Goal: Information Seeking & Learning: Learn about a topic

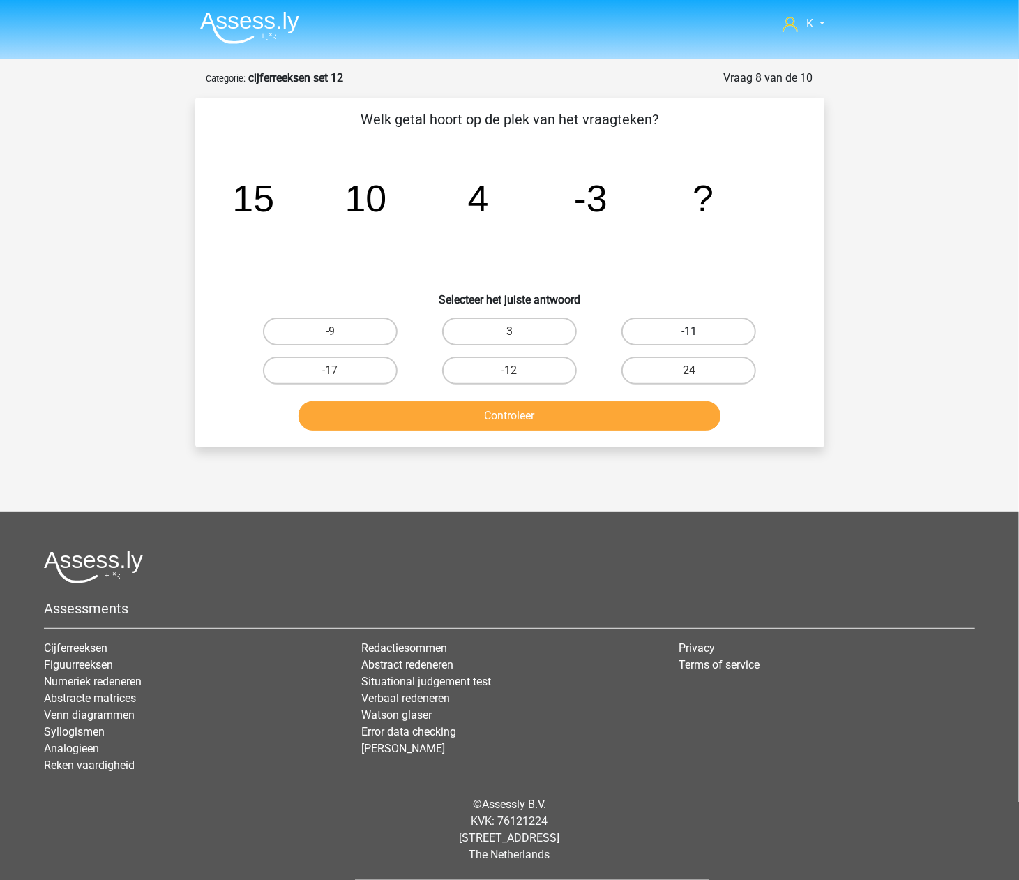
click at [724, 326] on label "-11" at bounding box center [689, 331] width 135 height 28
click at [698, 331] on input "-11" at bounding box center [693, 335] width 9 height 9
radio input "true"
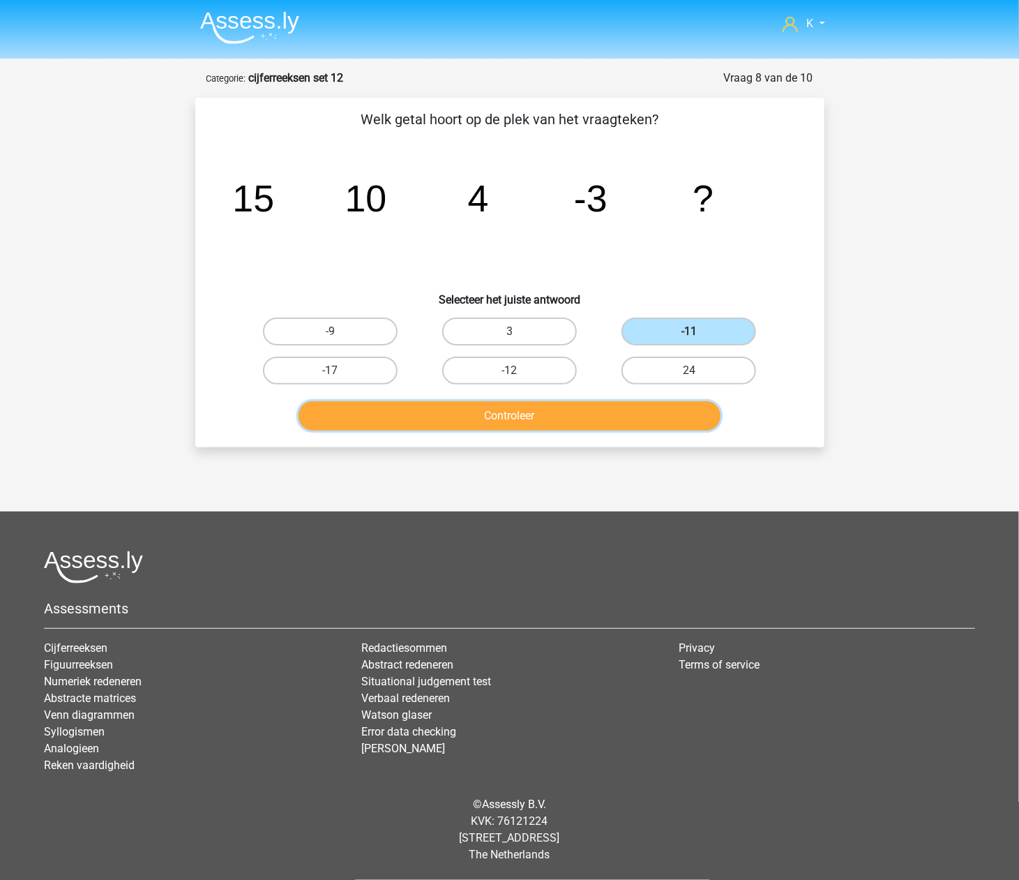
click at [671, 414] on button "Controleer" at bounding box center [510, 415] width 422 height 29
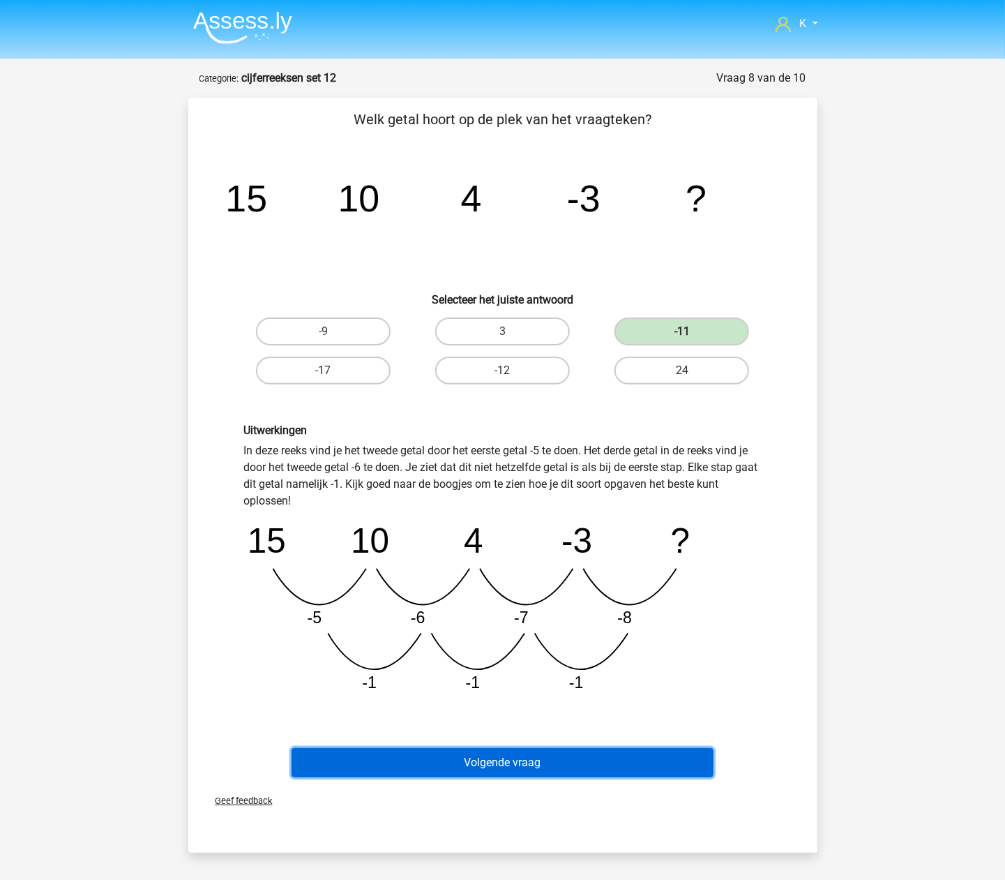
click at [682, 765] on button "Volgende vraag" at bounding box center [503, 762] width 422 height 29
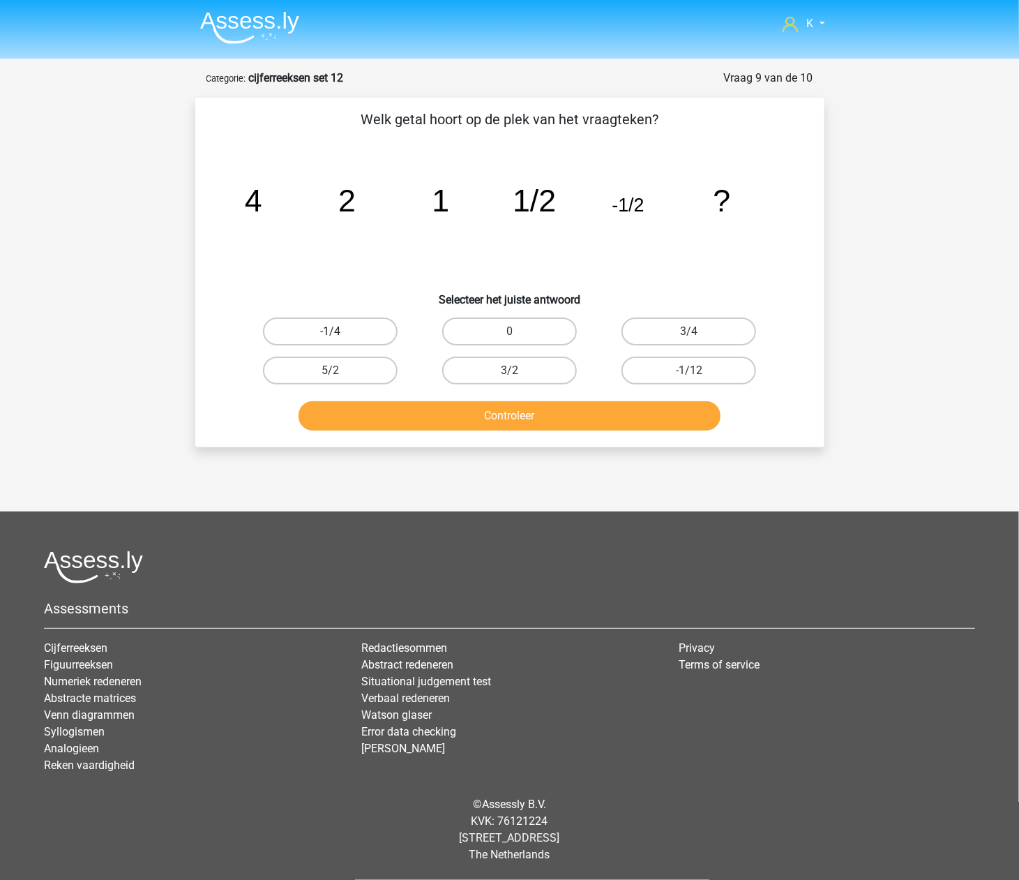
click at [375, 335] on label "-1/4" at bounding box center [330, 331] width 135 height 28
click at [339, 335] on input "-1/4" at bounding box center [334, 335] width 9 height 9
radio input "true"
click at [388, 388] on div "5/2" at bounding box center [330, 370] width 179 height 39
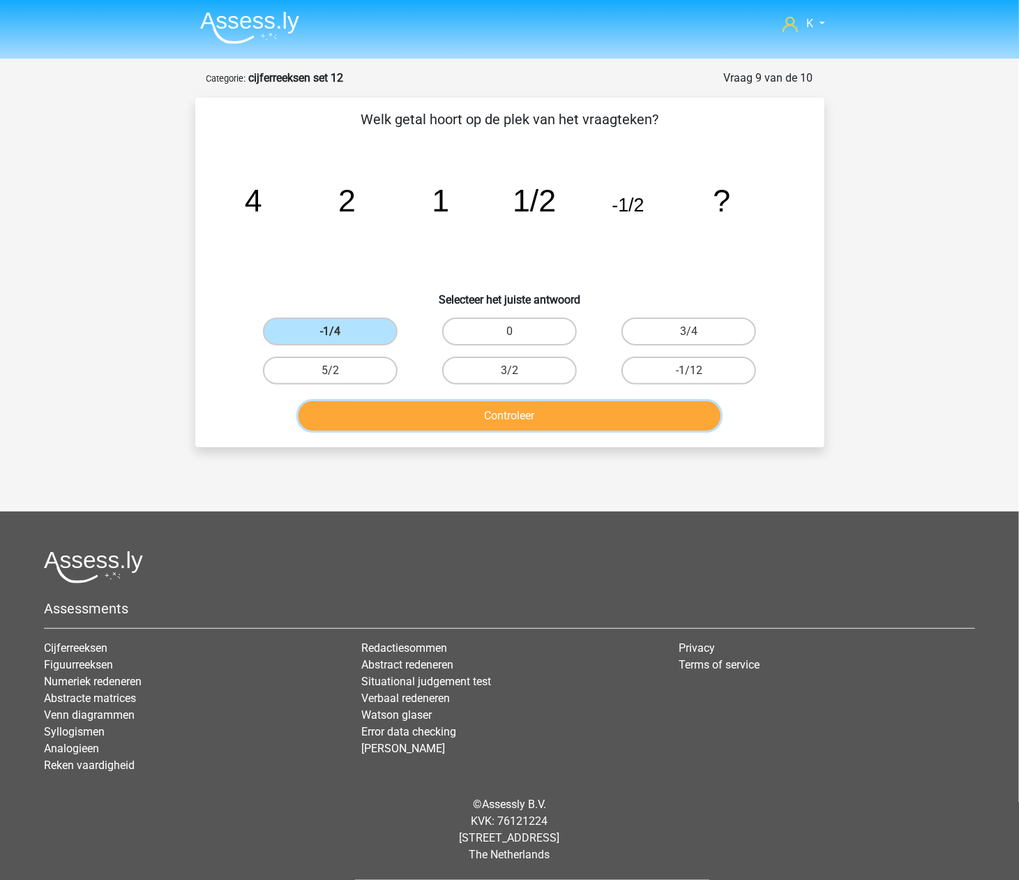
click at [399, 406] on button "Controleer" at bounding box center [510, 415] width 422 height 29
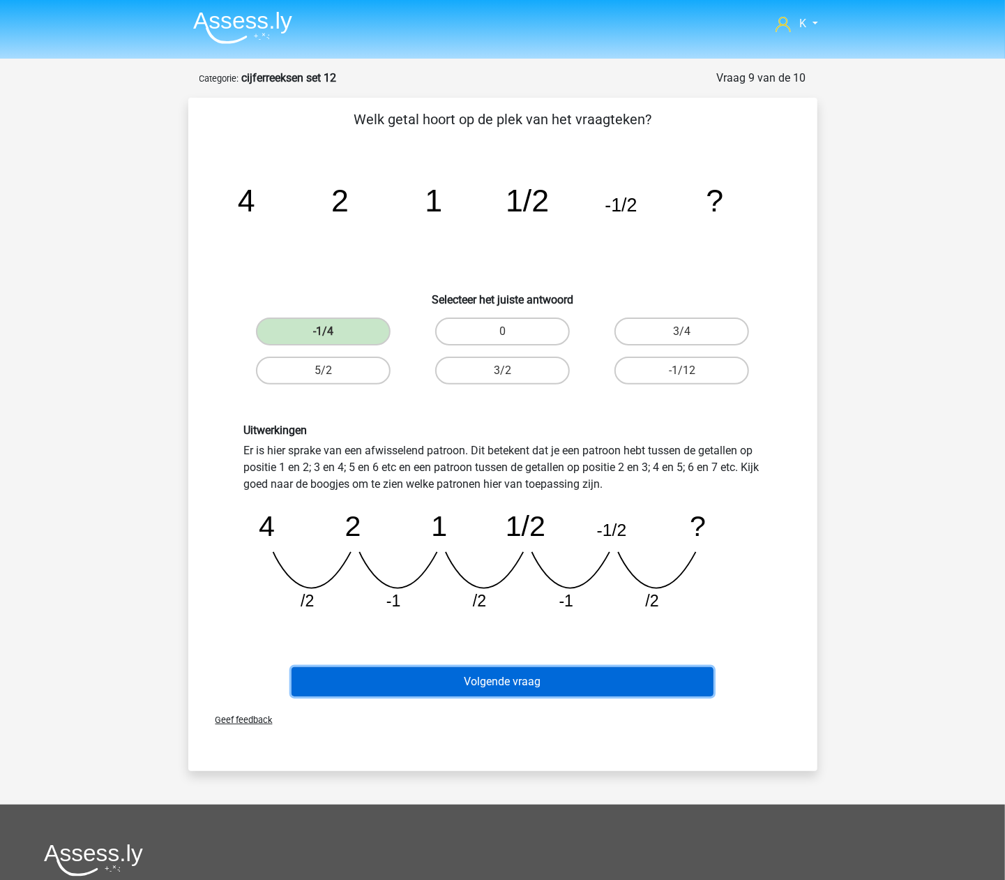
click at [506, 687] on button "Volgende vraag" at bounding box center [503, 681] width 422 height 29
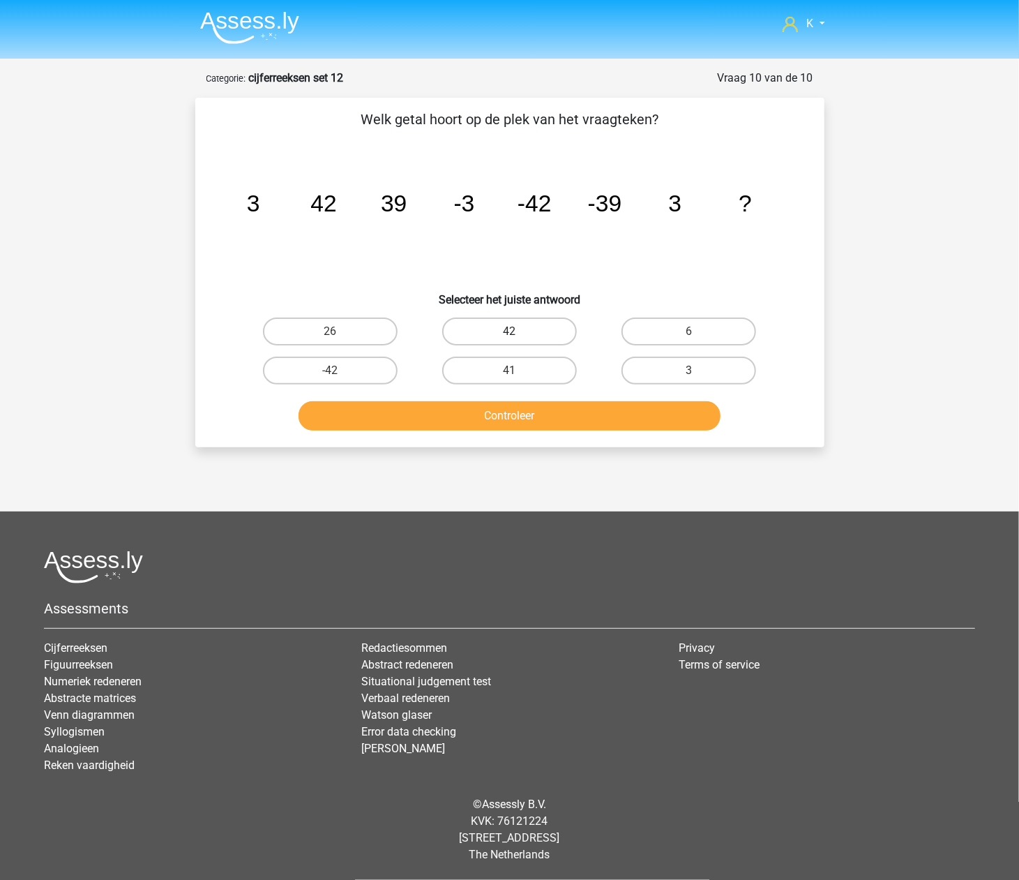
click at [548, 330] on label "42" at bounding box center [509, 331] width 135 height 28
click at [518, 331] on input "42" at bounding box center [513, 335] width 9 height 9
radio input "true"
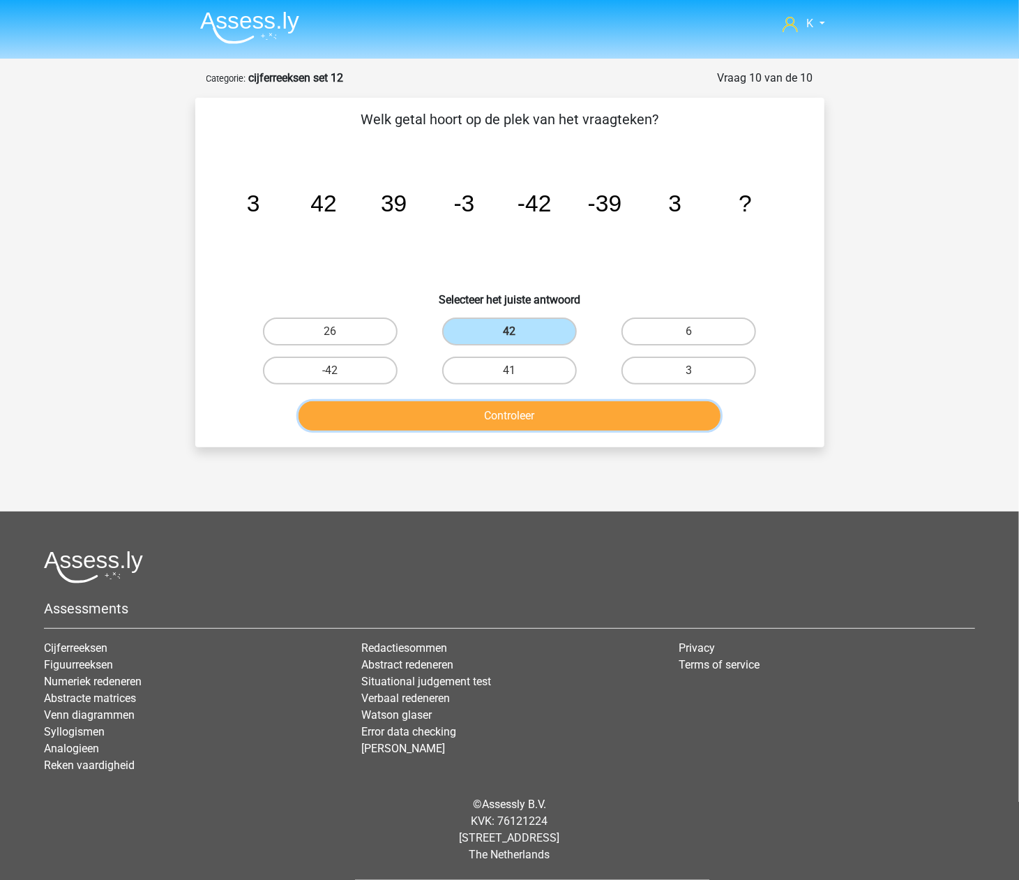
click at [548, 405] on button "Controleer" at bounding box center [510, 415] width 422 height 29
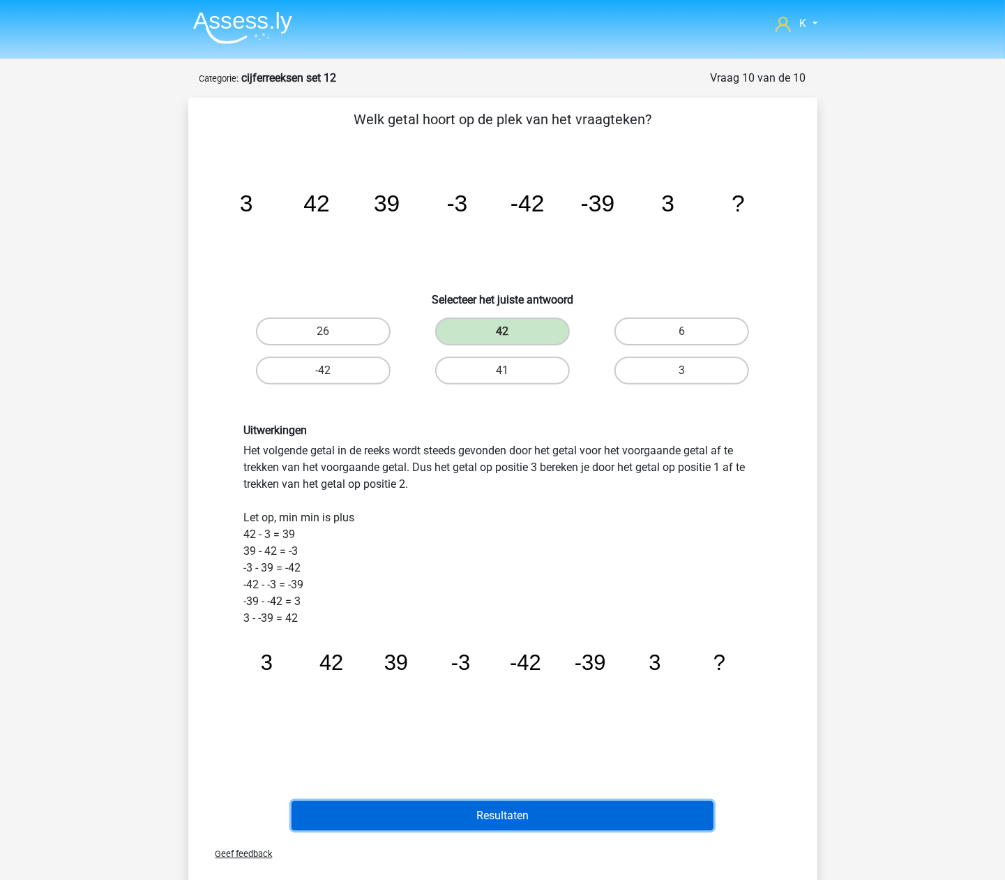
click at [529, 826] on button "Resultaten" at bounding box center [503, 815] width 422 height 29
click at [529, 815] on button "Resultaten" at bounding box center [503, 815] width 422 height 29
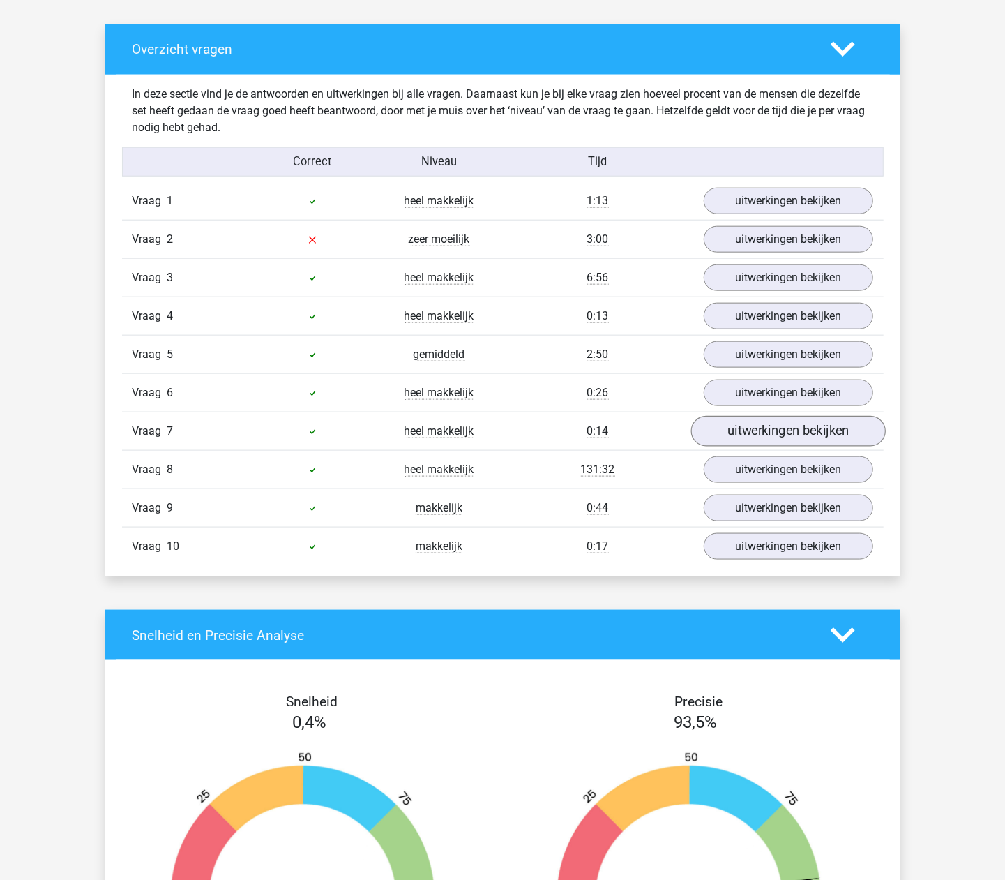
scroll to position [744, 0]
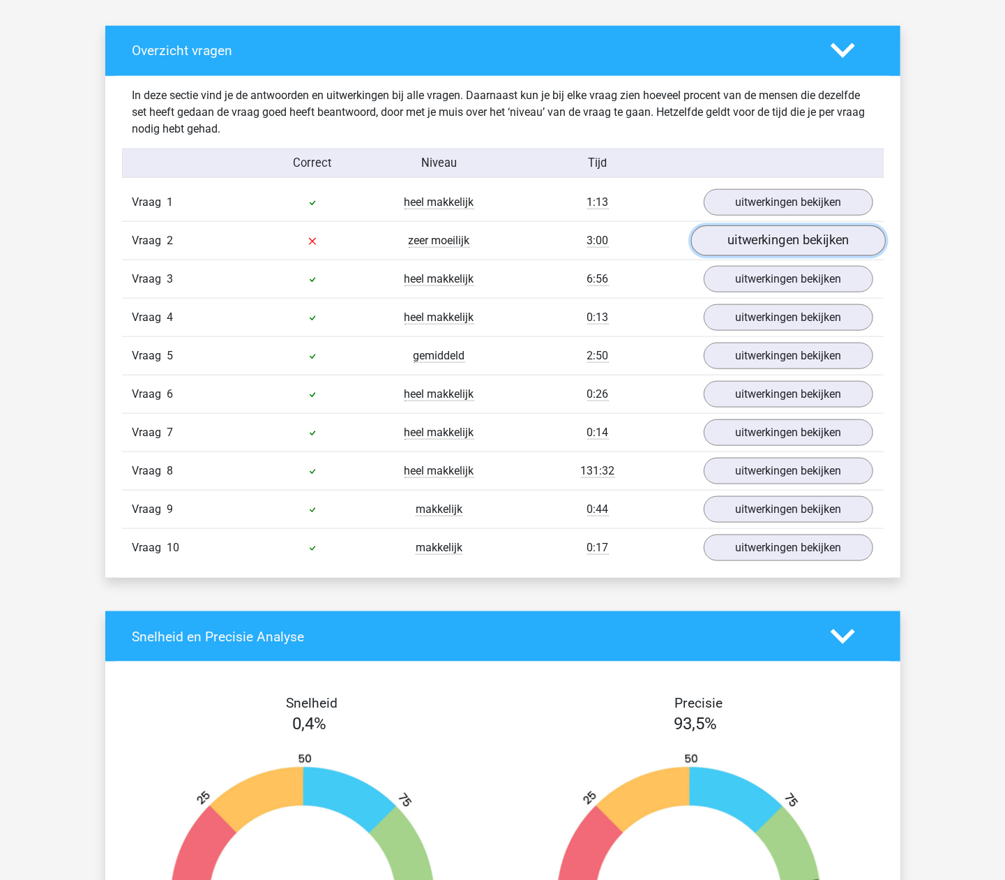
click at [776, 240] on link "uitwerkingen bekijken" at bounding box center [788, 240] width 195 height 31
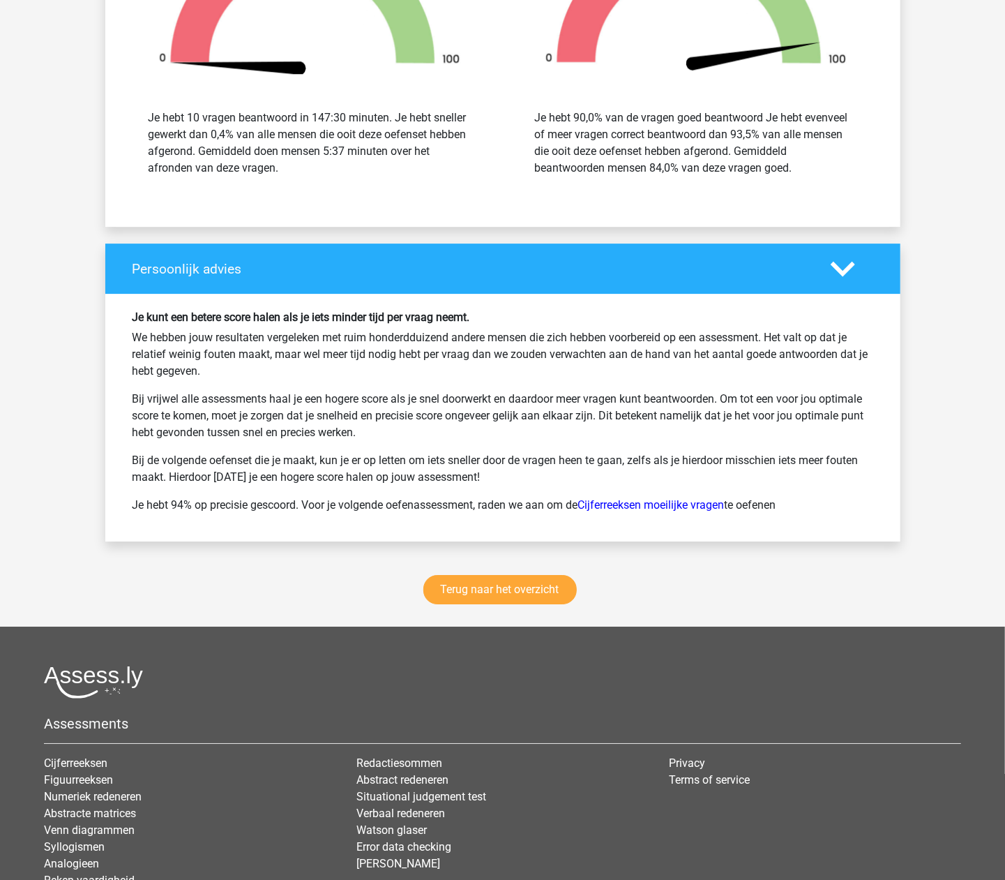
scroll to position [2418, 0]
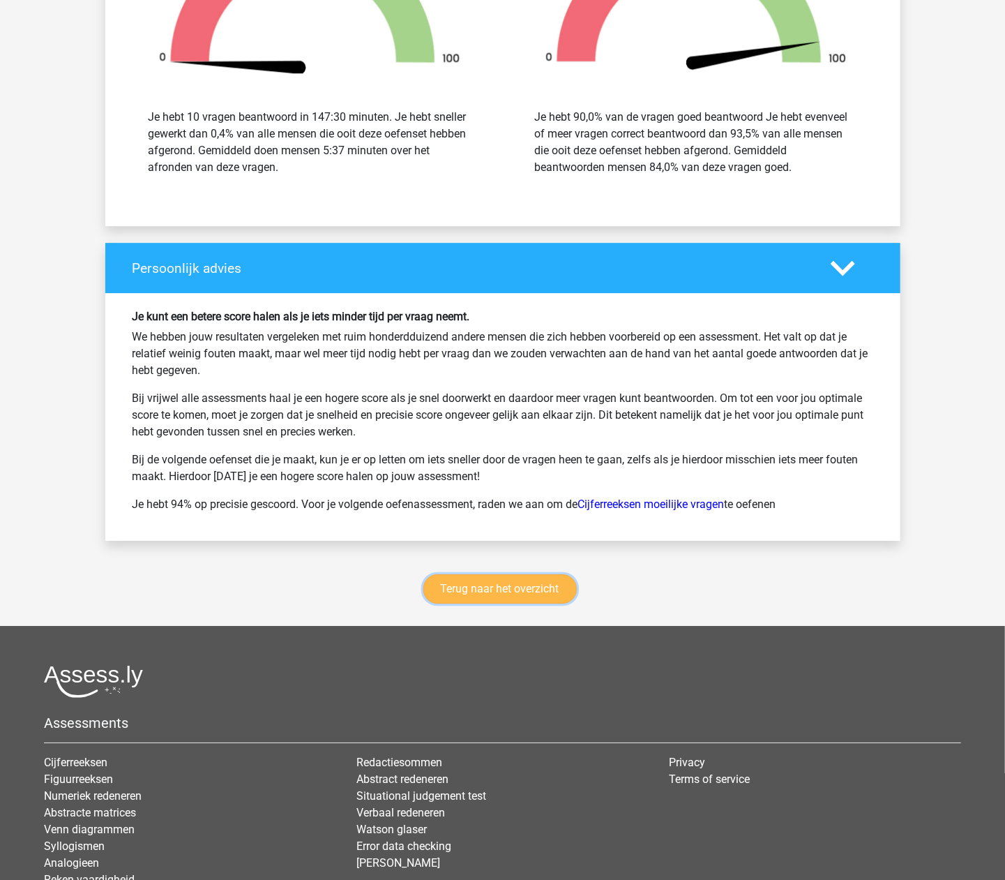
click at [520, 598] on link "Terug naar het overzicht" at bounding box center [499, 588] width 153 height 29
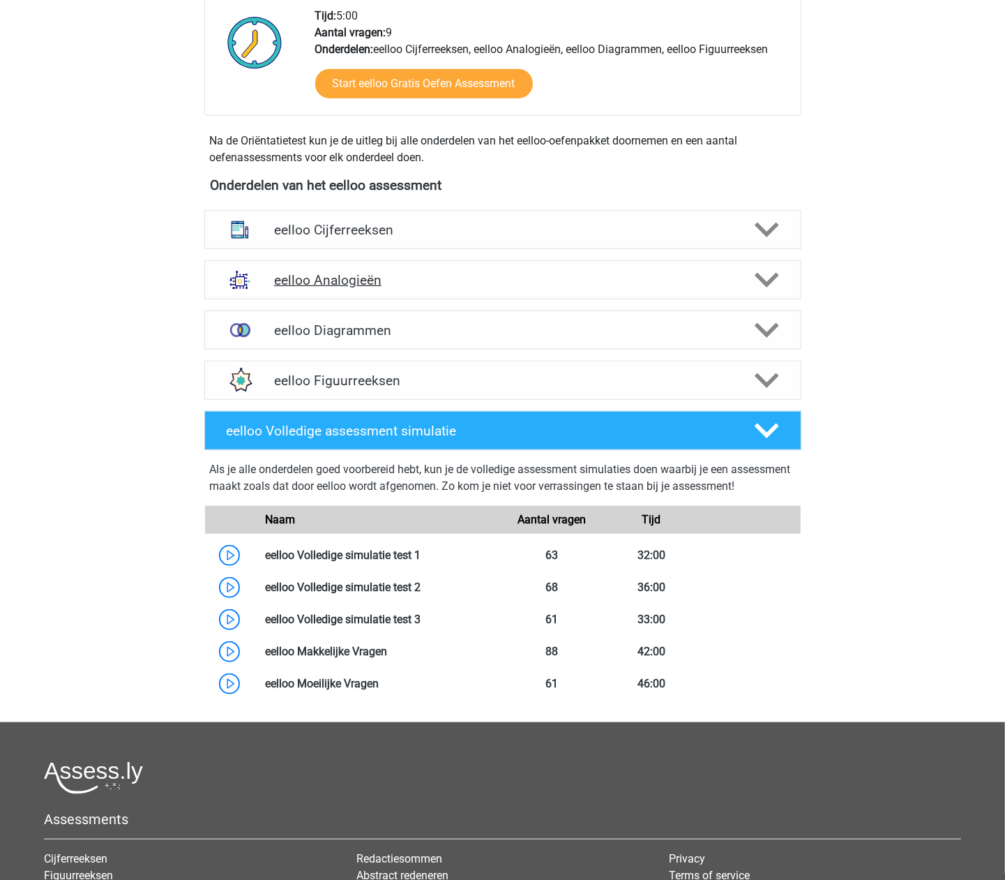
scroll to position [372, 0]
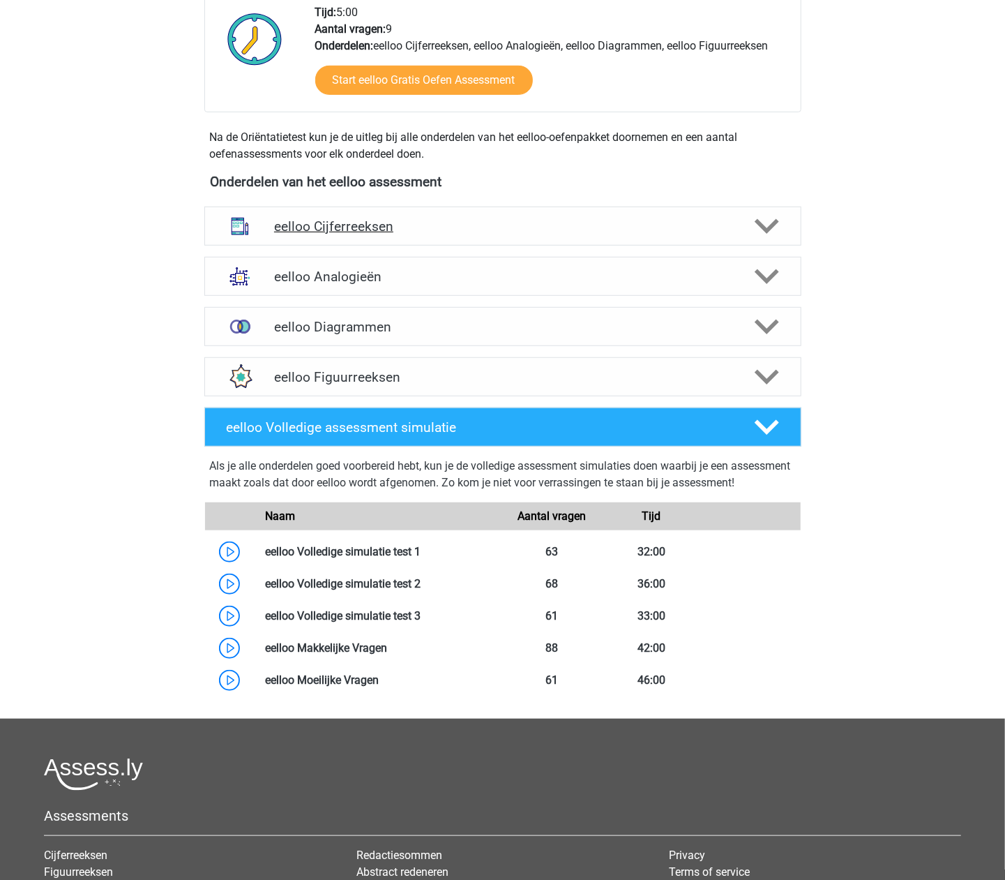
click at [324, 218] on h4 "eelloo Cijferreeksen" at bounding box center [502, 226] width 457 height 16
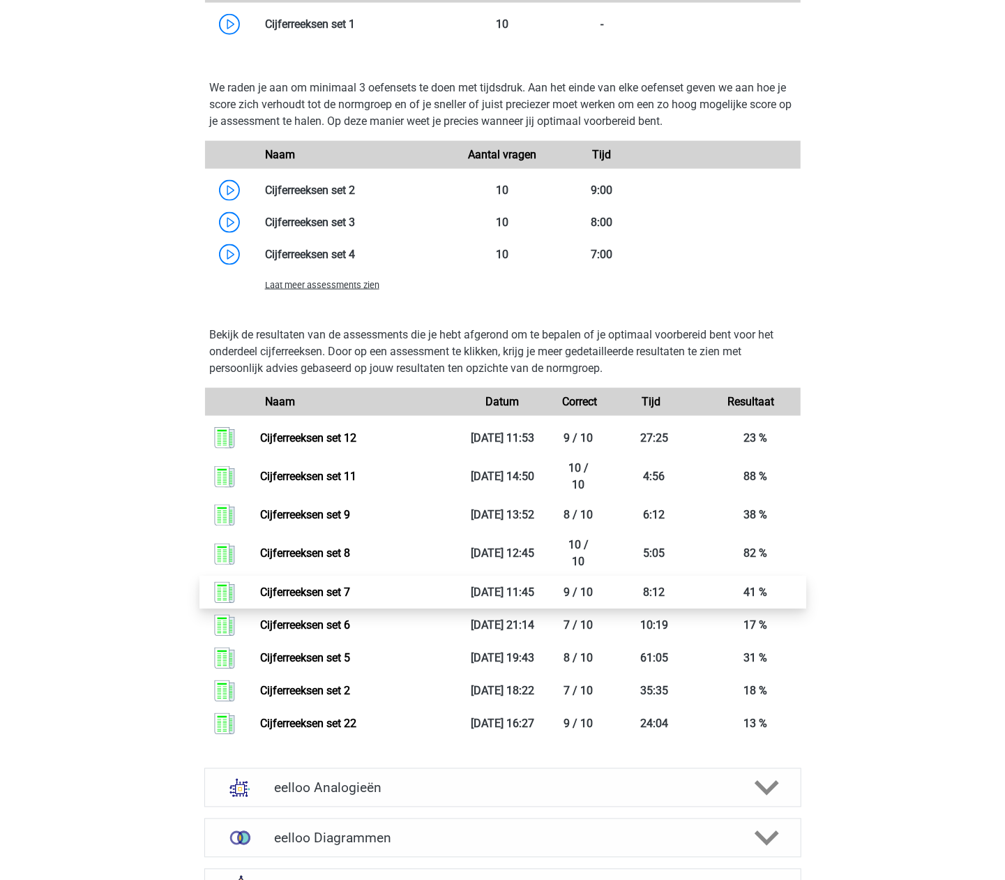
scroll to position [1023, 0]
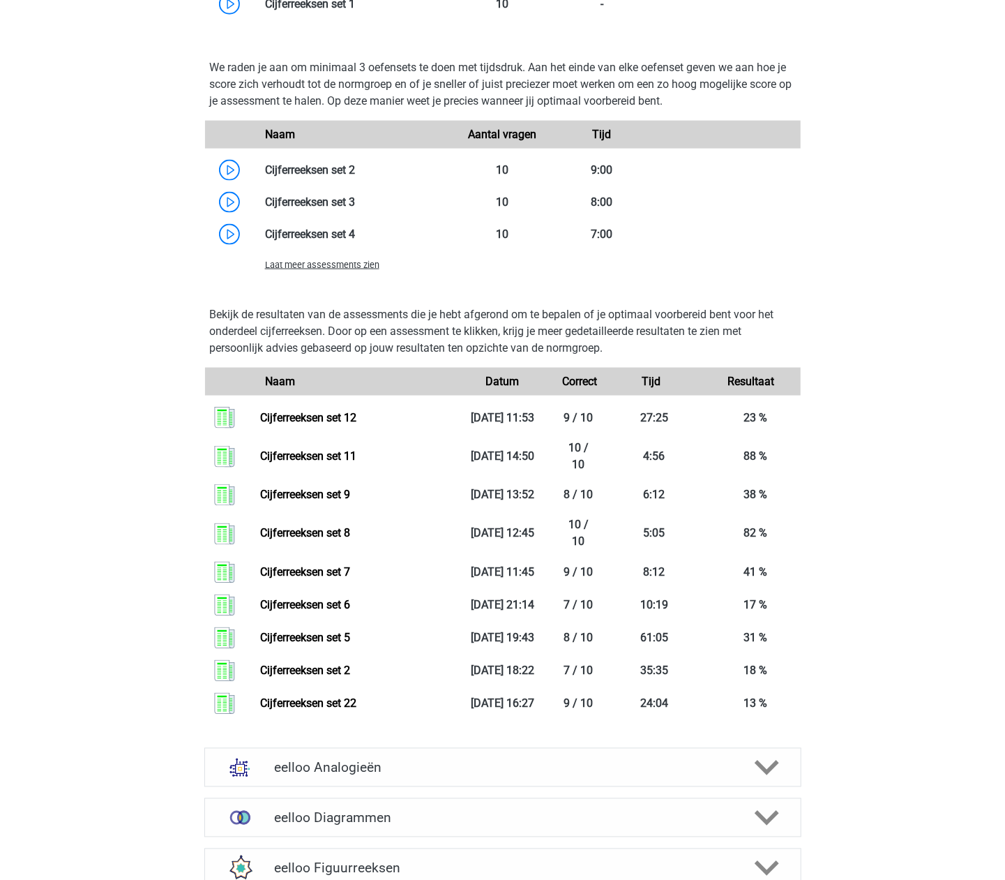
click at [343, 262] on span "Laat meer assessments zien" at bounding box center [322, 265] width 114 height 10
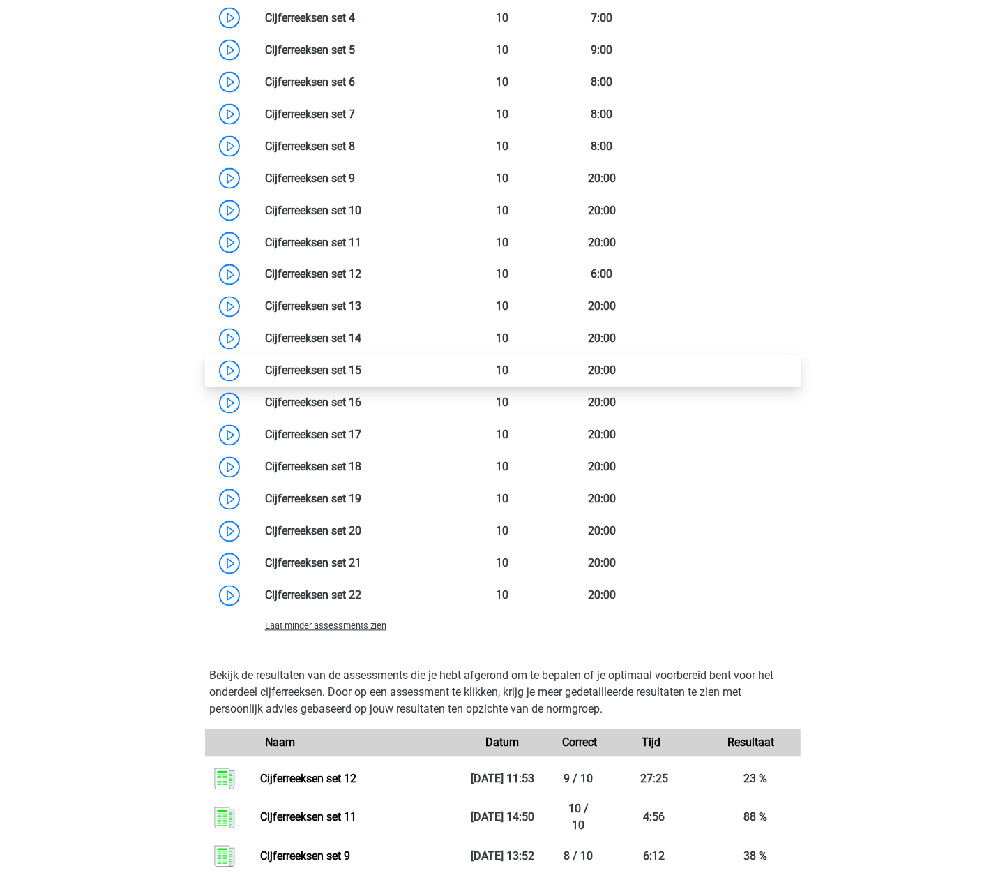
scroll to position [1116, 0]
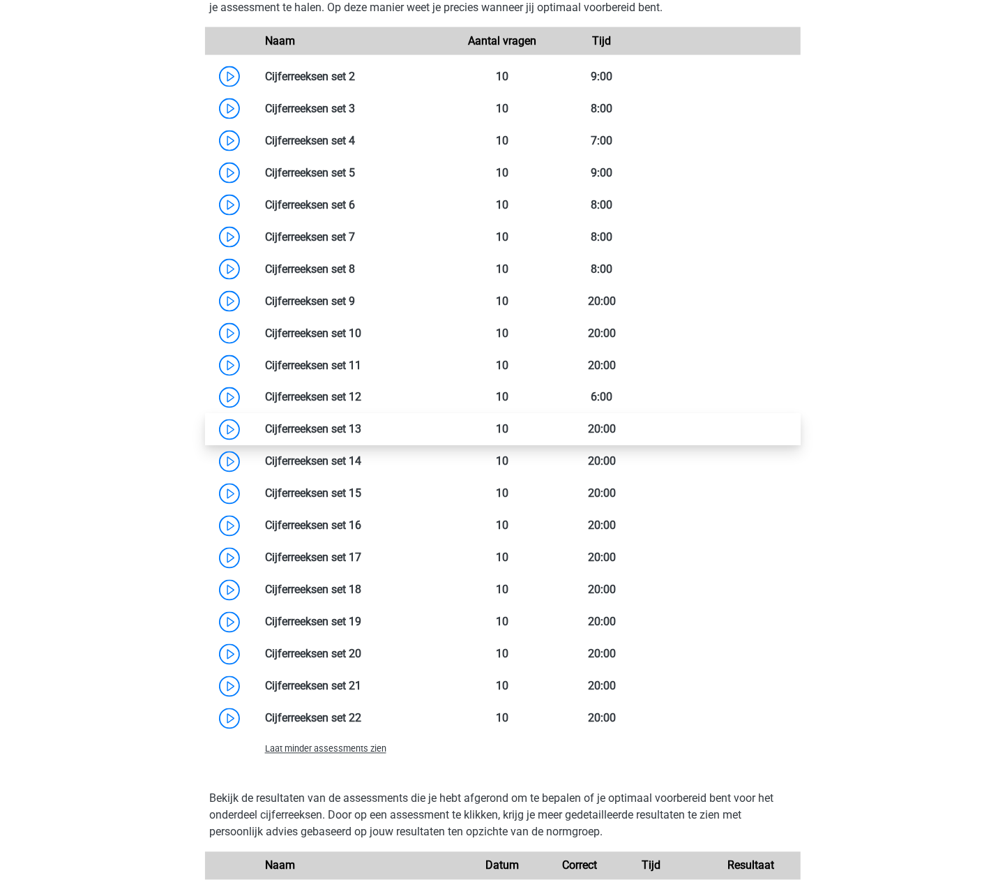
click at [361, 433] on link at bounding box center [361, 429] width 0 height 13
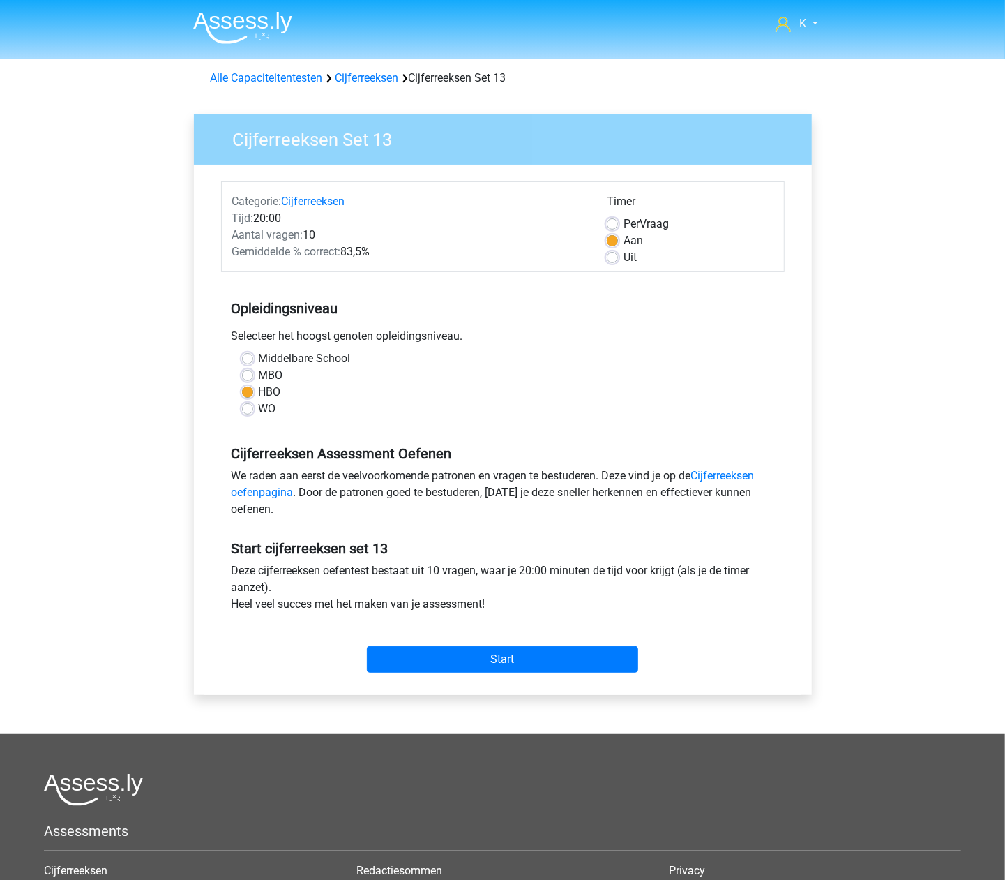
click at [624, 249] on label "Uit" at bounding box center [630, 257] width 13 height 17
click at [618, 249] on input "Uit" at bounding box center [612, 256] width 11 height 14
radio input "true"
click at [548, 659] on input "Start" at bounding box center [502, 659] width 271 height 27
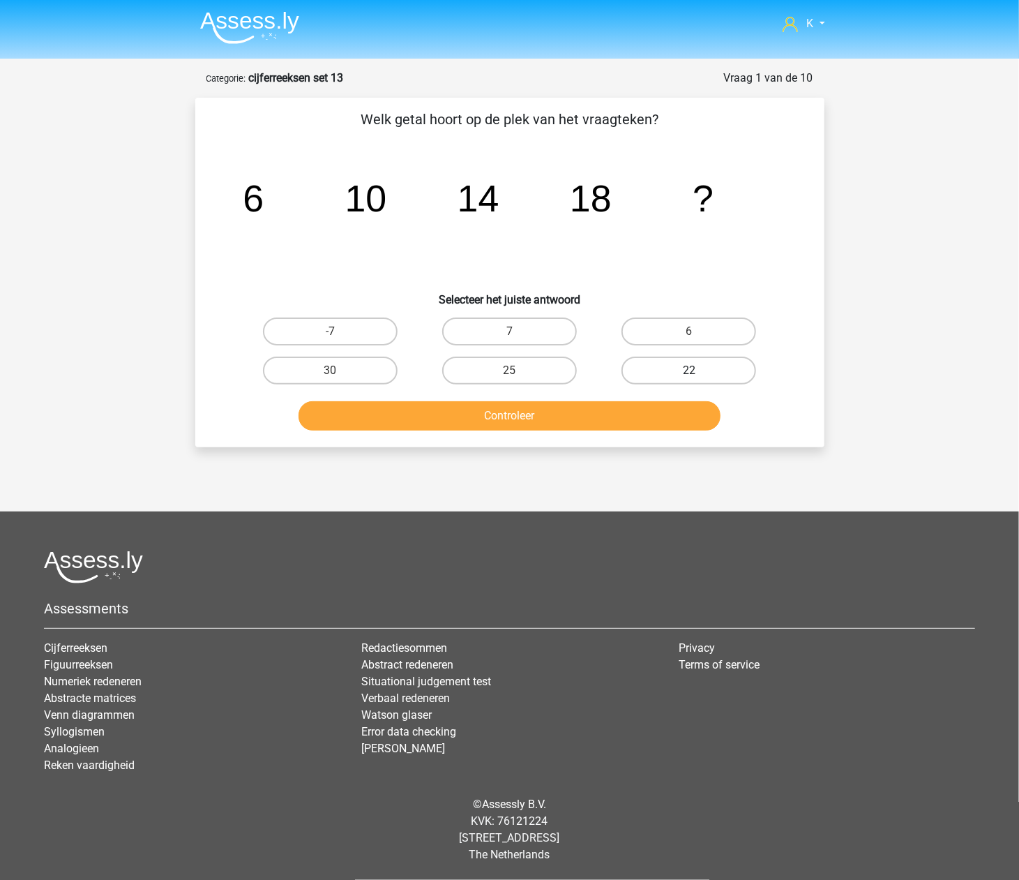
click at [638, 377] on label "22" at bounding box center [689, 370] width 135 height 28
click at [689, 377] on input "22" at bounding box center [693, 374] width 9 height 9
radio input "true"
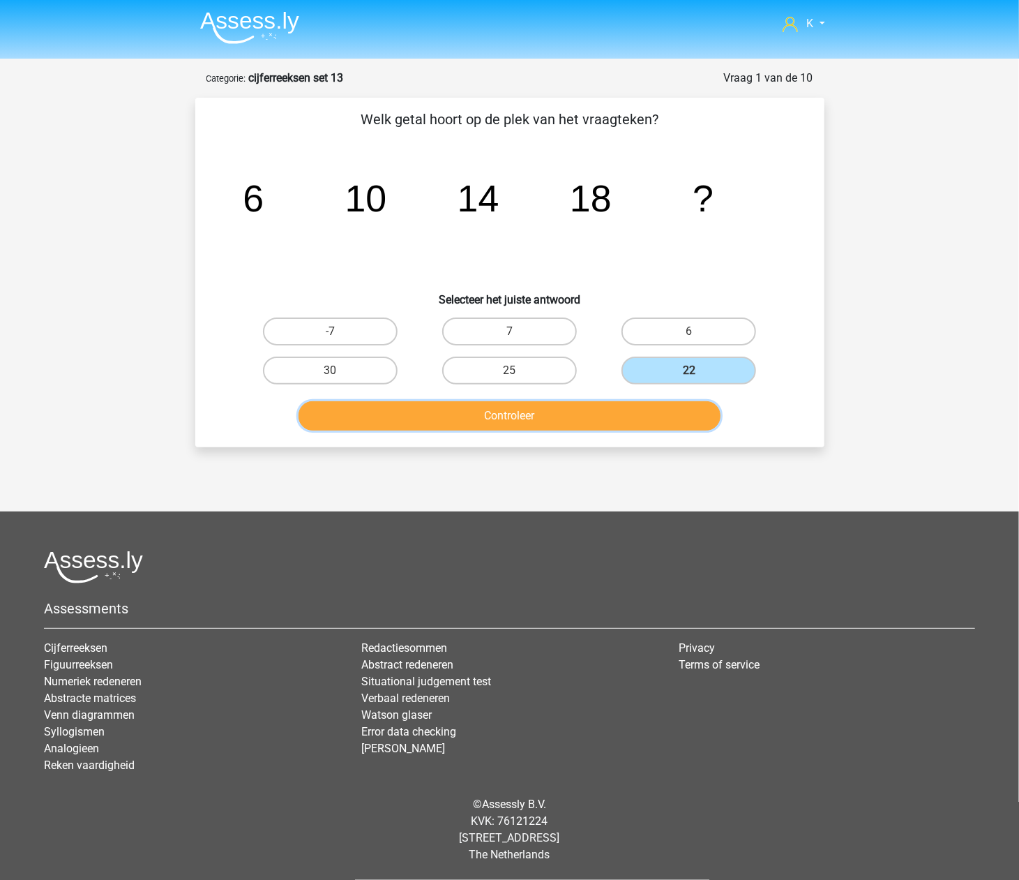
click at [609, 416] on button "Controleer" at bounding box center [510, 415] width 422 height 29
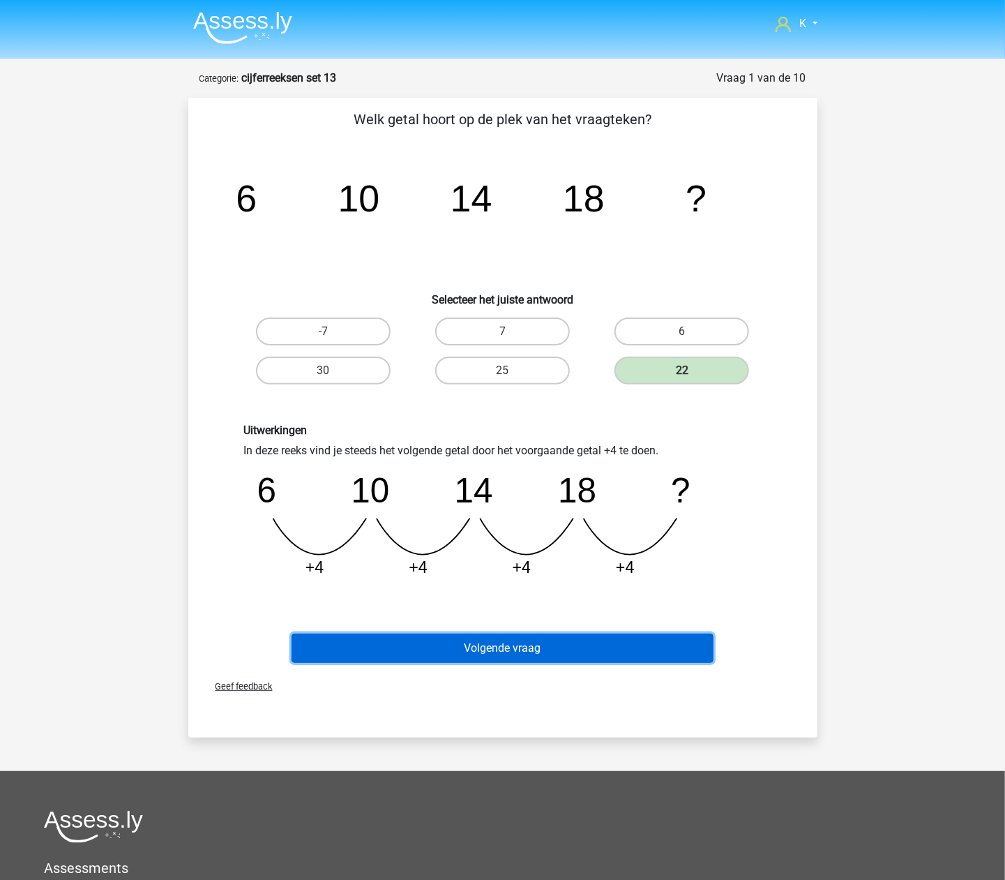
drag, startPoint x: 587, startPoint y: 645, endPoint x: 601, endPoint y: 642, distance: 13.5
click at [587, 646] on button "Volgende vraag" at bounding box center [503, 647] width 422 height 29
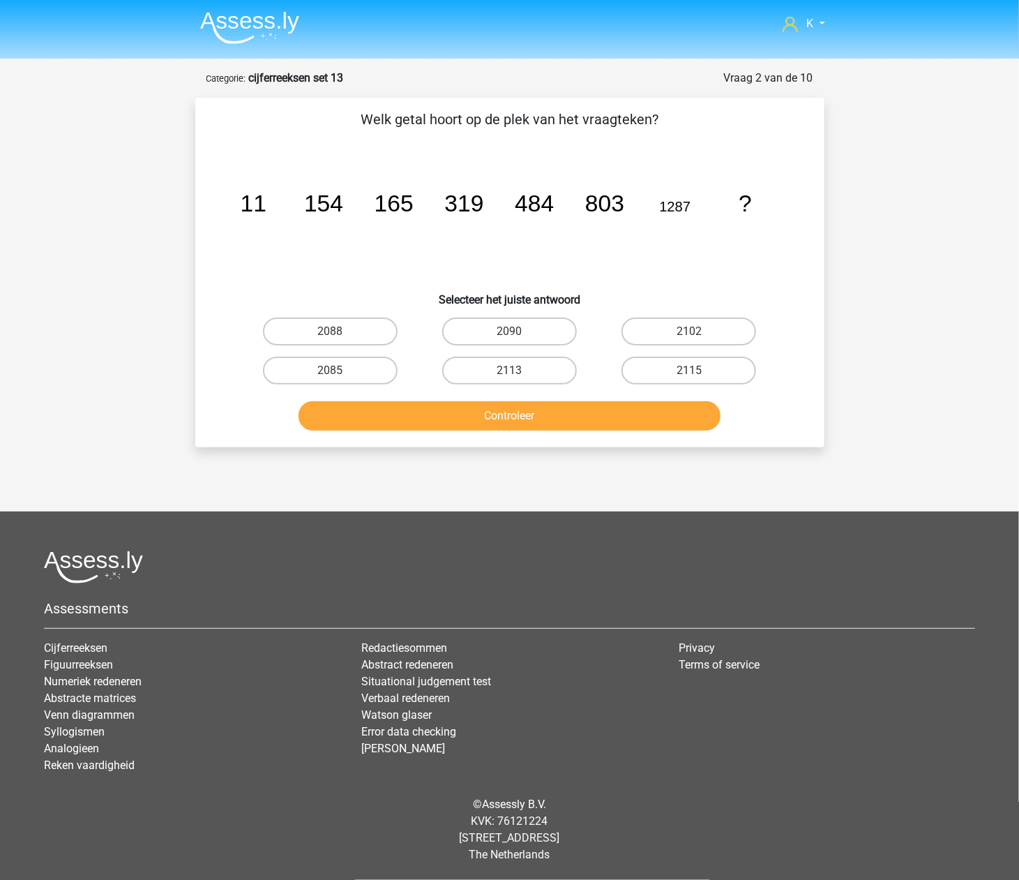
click at [512, 332] on input "2090" at bounding box center [513, 335] width 9 height 9
radio input "true"
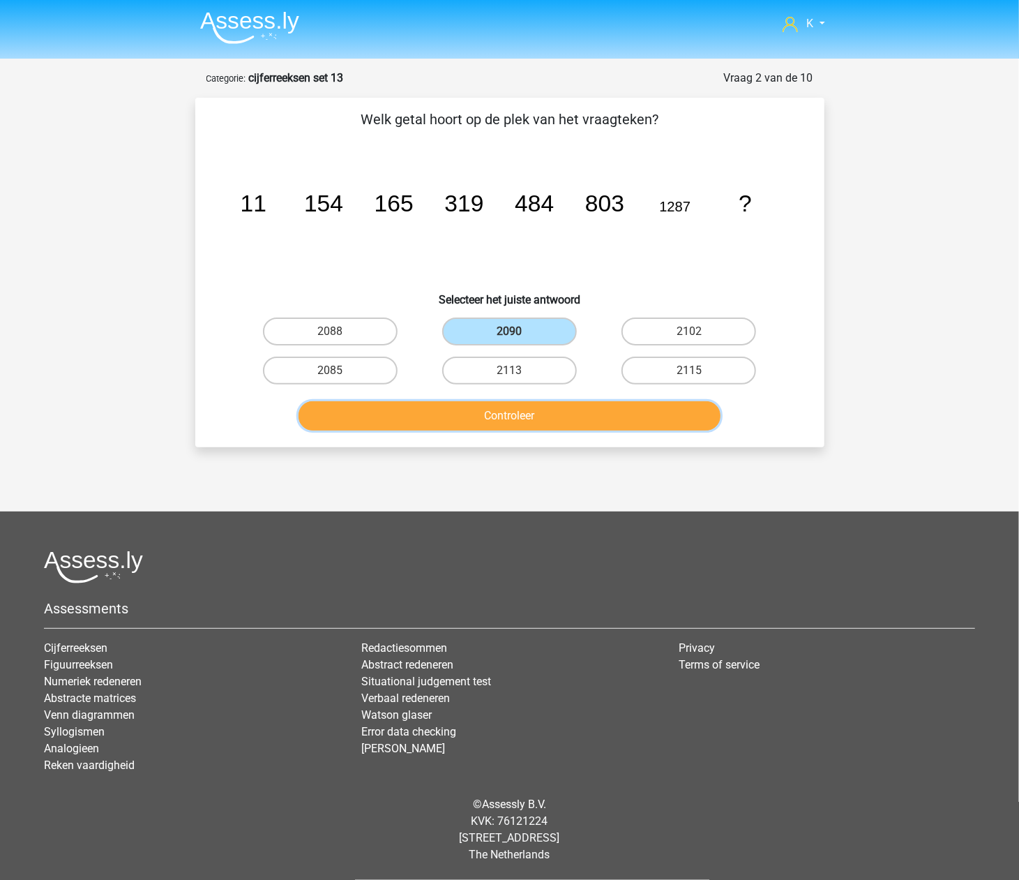
click at [508, 401] on button "Controleer" at bounding box center [510, 415] width 422 height 29
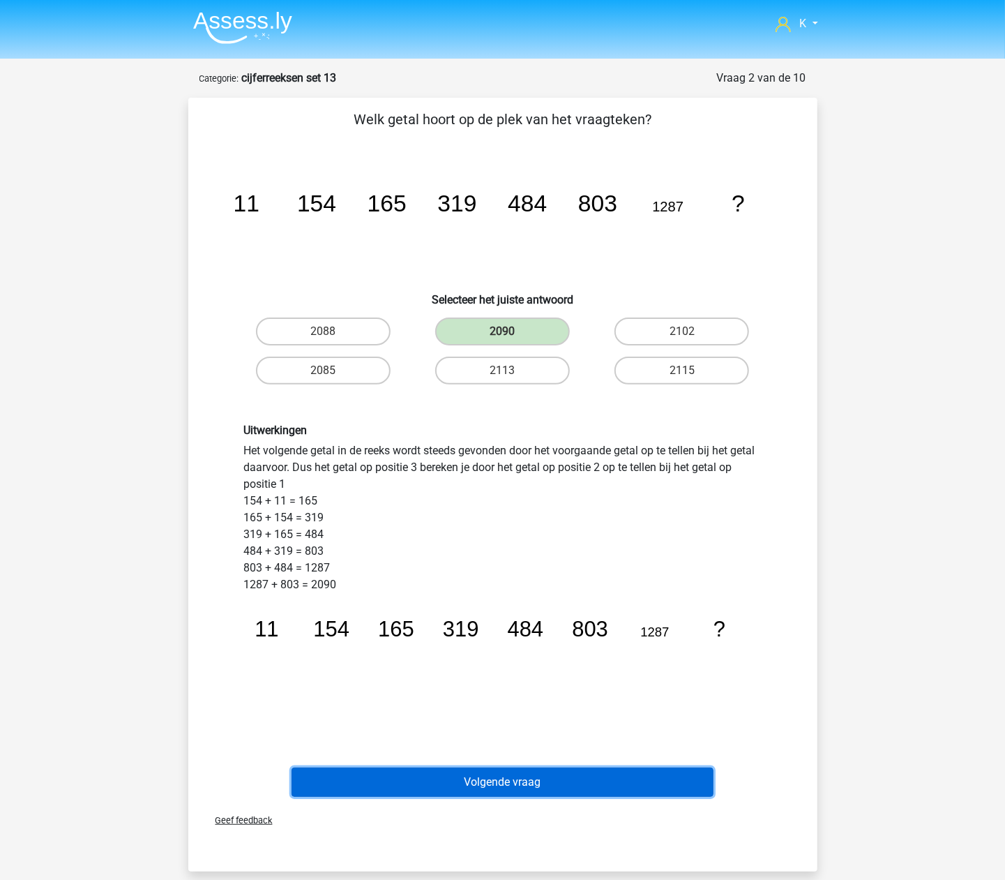
click at [557, 768] on button "Volgende vraag" at bounding box center [503, 781] width 422 height 29
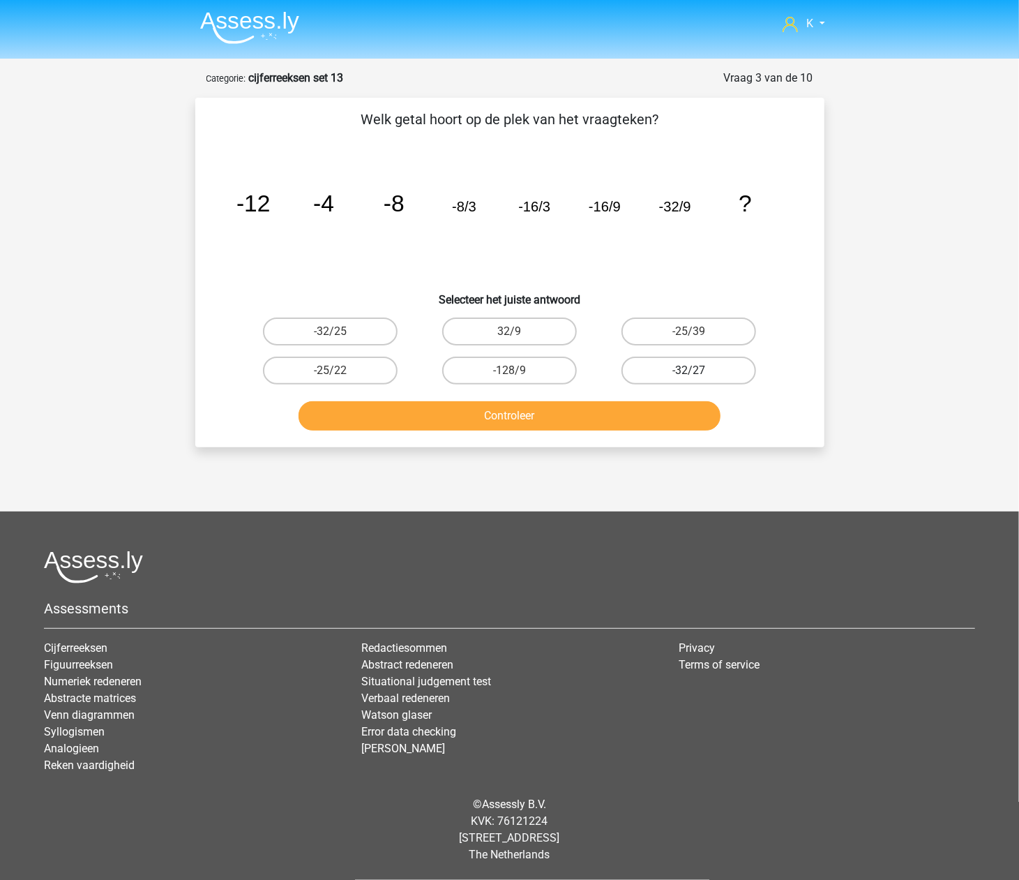
click at [701, 374] on label "-32/27" at bounding box center [689, 370] width 135 height 28
click at [698, 374] on input "-32/27" at bounding box center [693, 374] width 9 height 9
radio input "true"
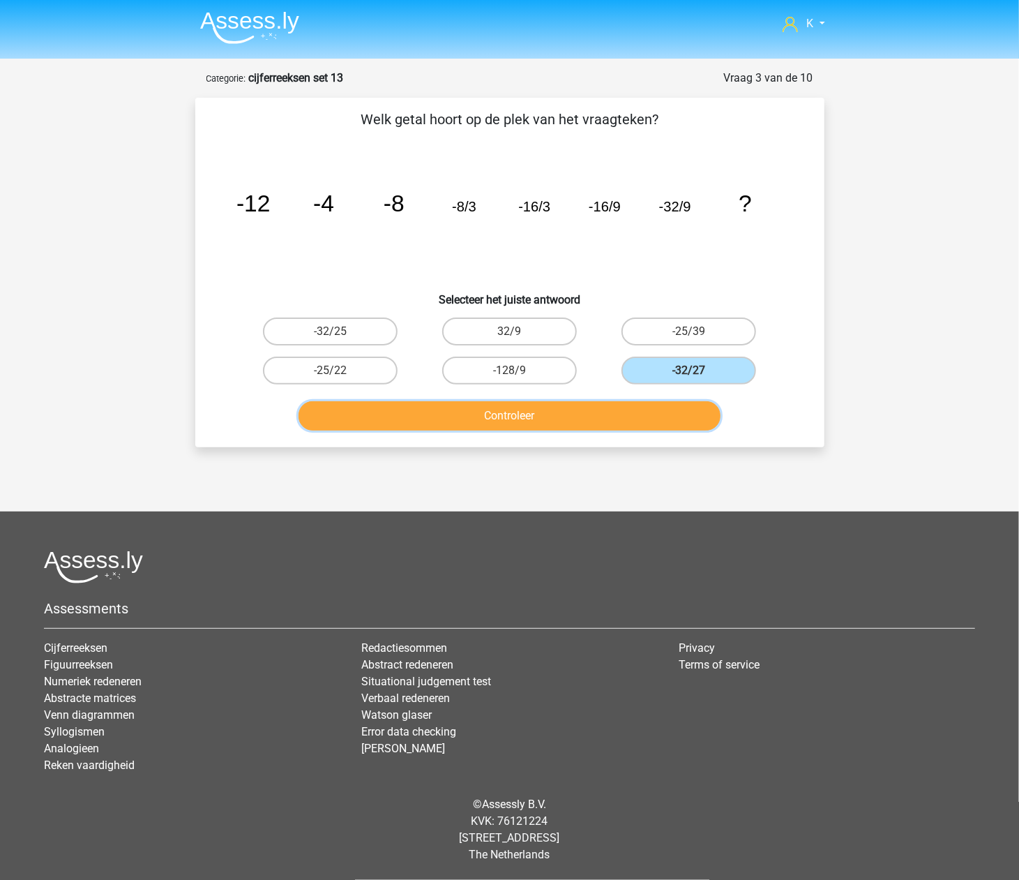
click at [645, 409] on button "Controleer" at bounding box center [510, 415] width 422 height 29
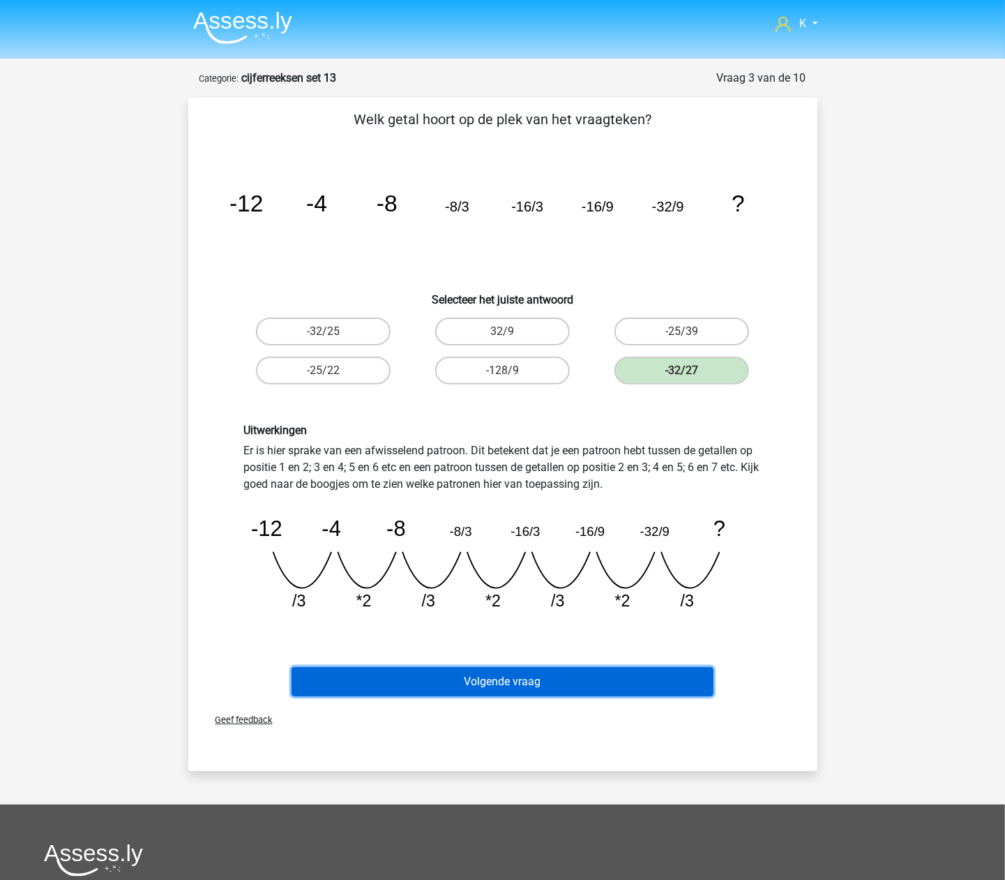
click at [621, 673] on button "Volgende vraag" at bounding box center [503, 681] width 422 height 29
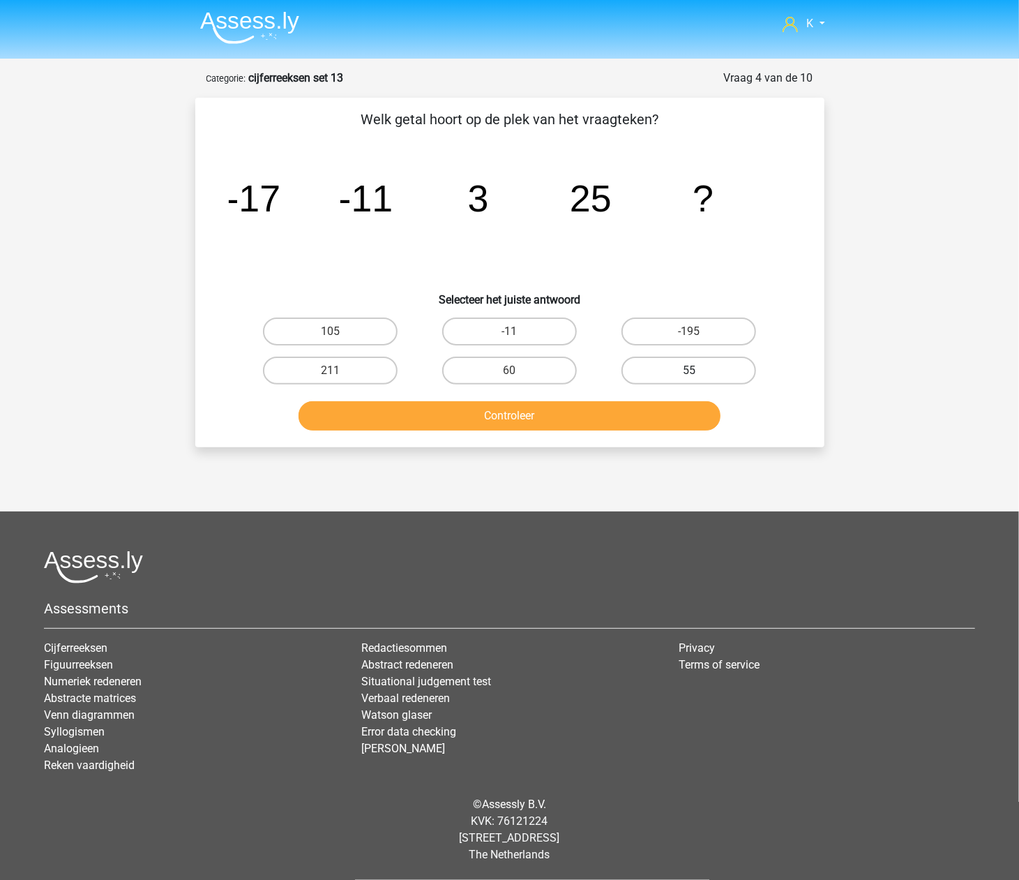
click at [679, 378] on label "55" at bounding box center [689, 370] width 135 height 28
click at [689, 378] on input "55" at bounding box center [693, 374] width 9 height 9
radio input "true"
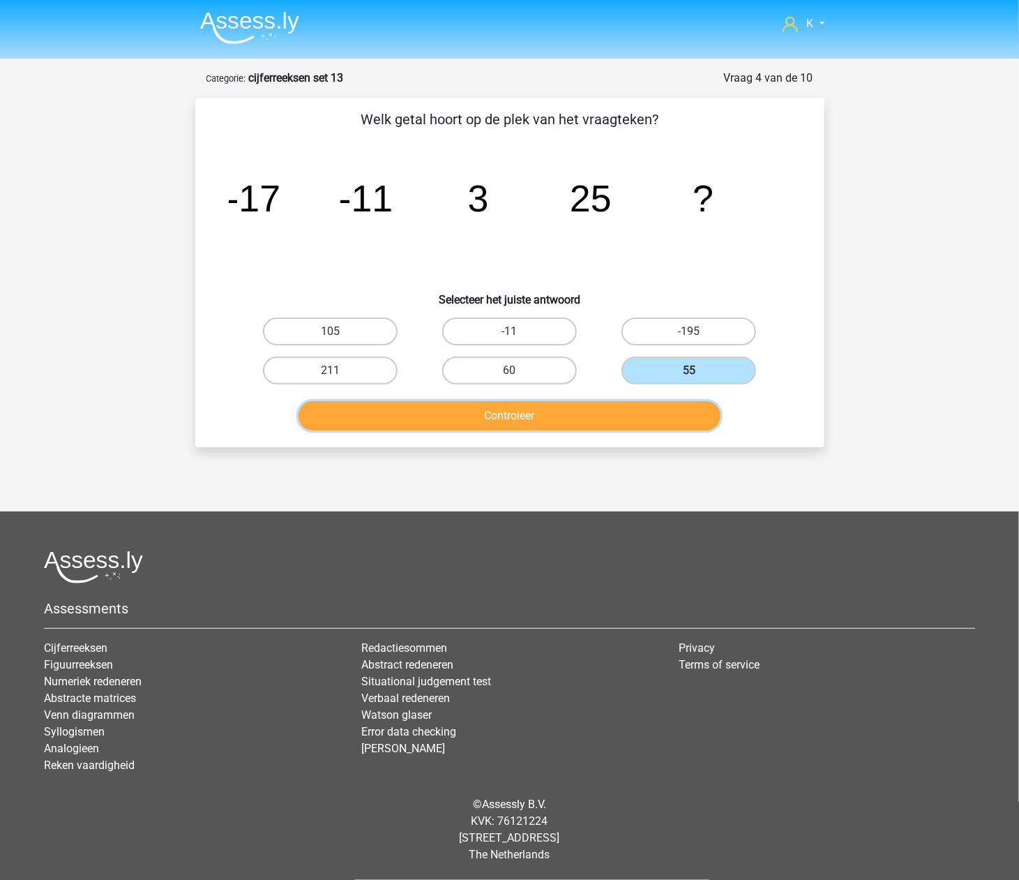
click at [640, 423] on button "Controleer" at bounding box center [510, 415] width 422 height 29
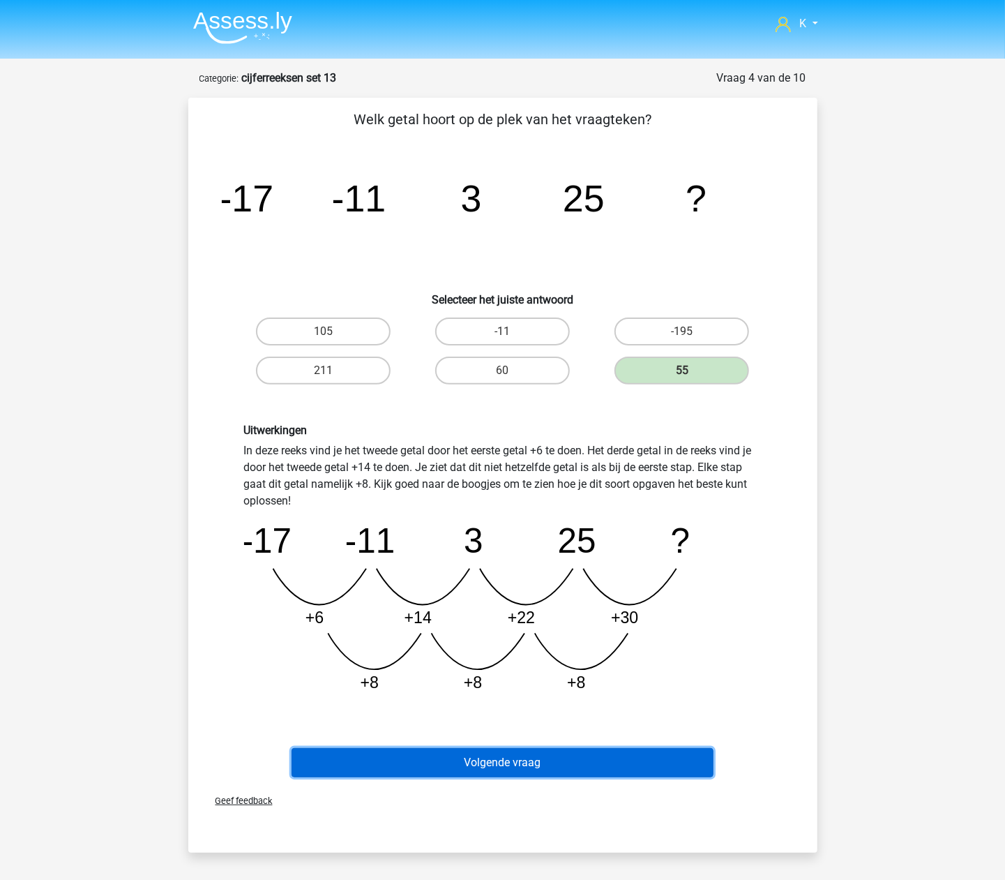
click at [565, 776] on button "Volgende vraag" at bounding box center [503, 762] width 422 height 29
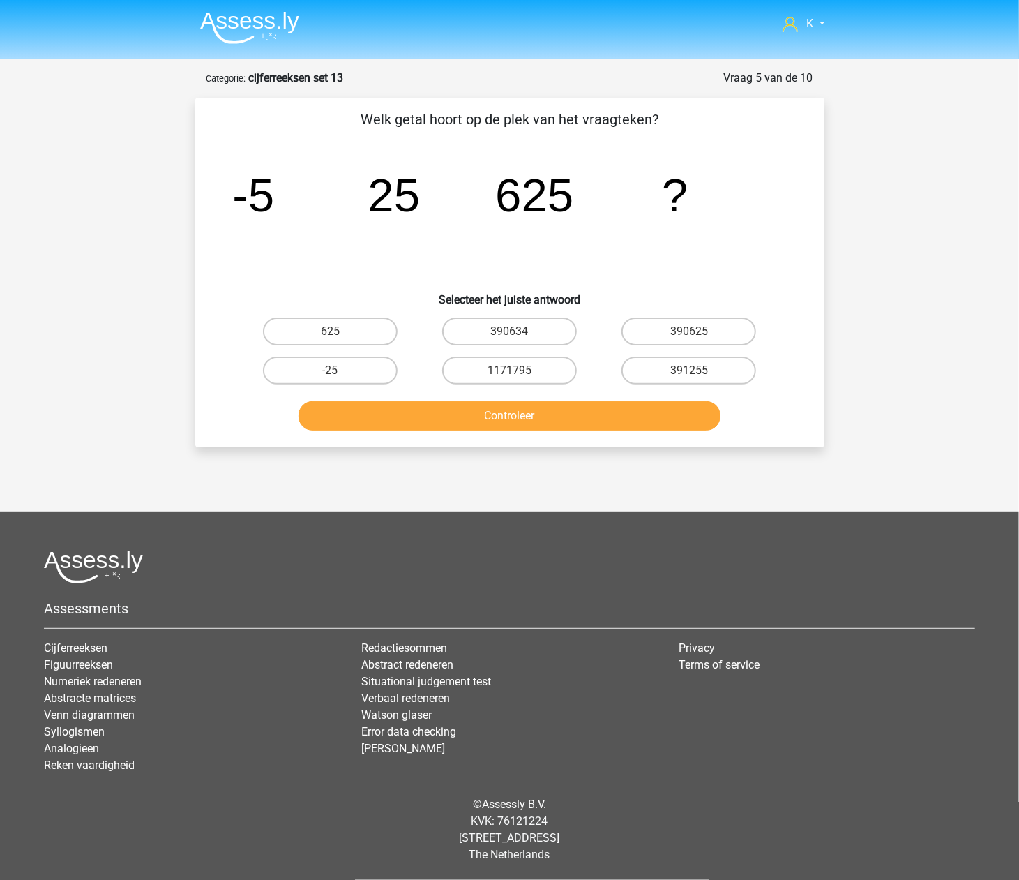
click at [690, 336] on input "390625" at bounding box center [693, 335] width 9 height 9
radio input "true"
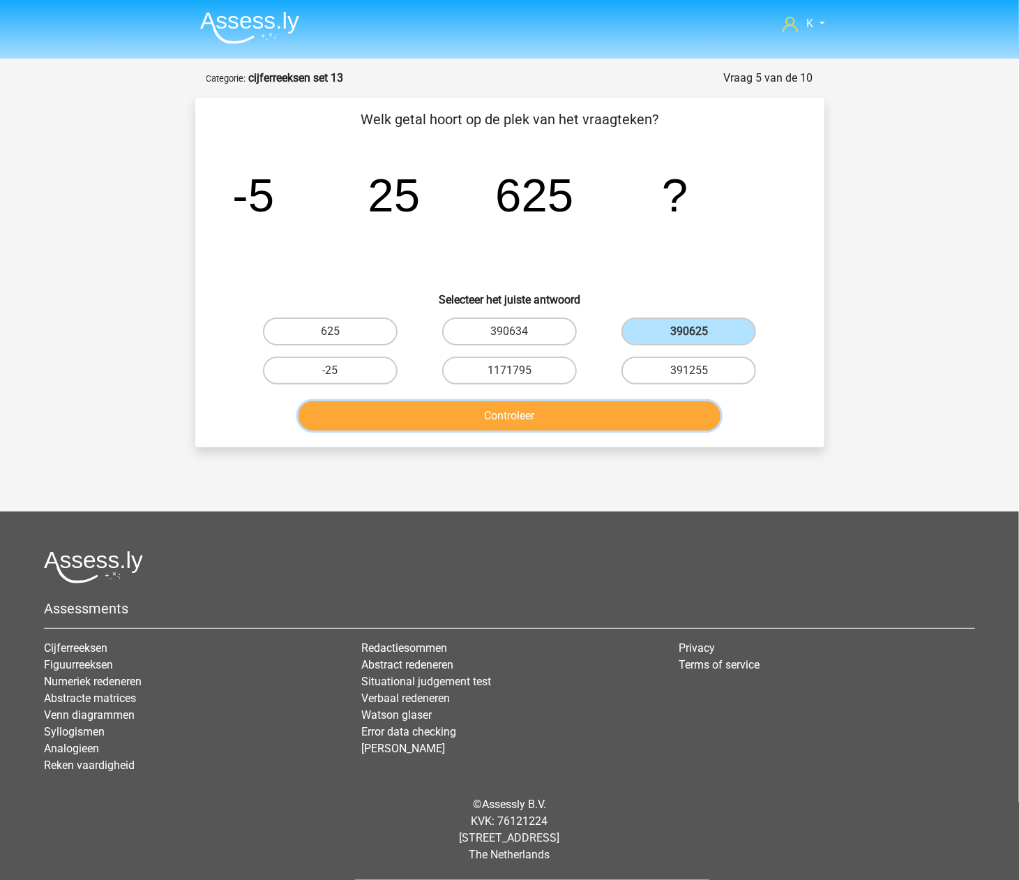
click at [657, 413] on button "Controleer" at bounding box center [510, 415] width 422 height 29
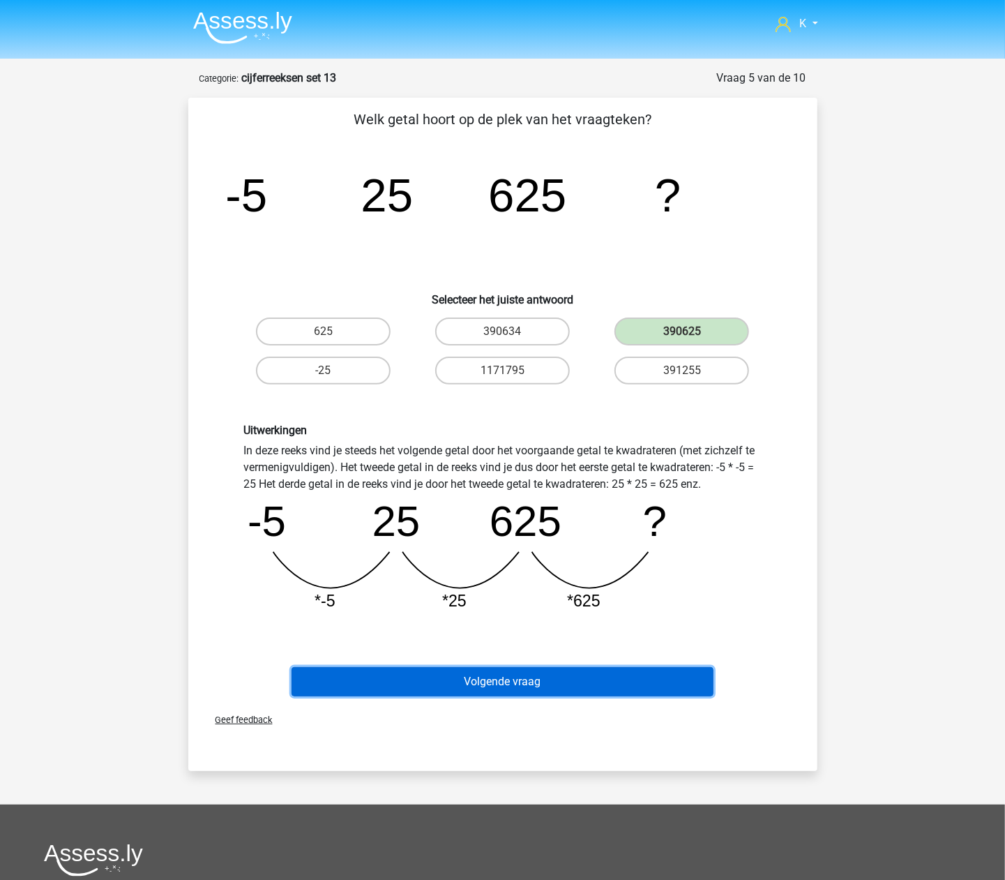
click at [576, 678] on button "Volgende vraag" at bounding box center [503, 681] width 422 height 29
